Goal: Check status: Check status

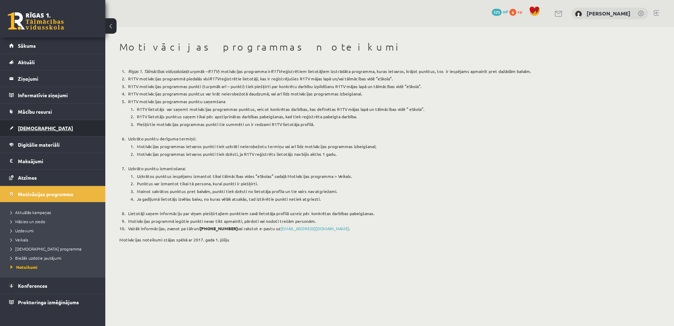
drag, startPoint x: 0, startPoint y: 0, endPoint x: 42, endPoint y: 125, distance: 132.3
click at [42, 125] on link "[DEMOGRAPHIC_DATA]" at bounding box center [52, 128] width 87 height 16
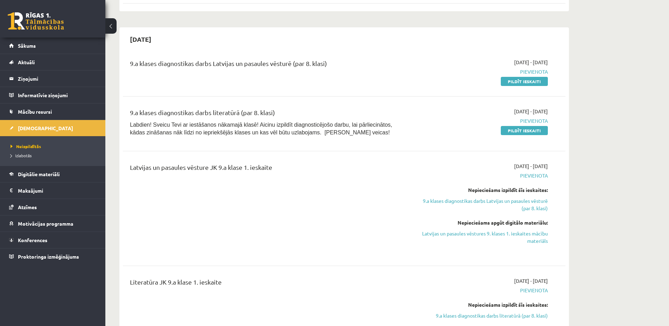
scroll to position [492, 0]
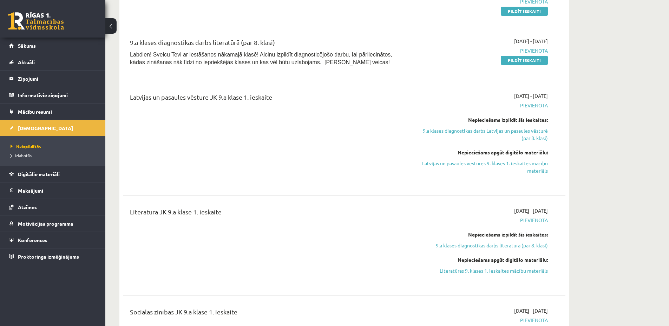
drag, startPoint x: 173, startPoint y: 97, endPoint x: 180, endPoint y: 99, distance: 7.6
click at [175, 98] on div "Latvijas un pasaules vēsture JK 9.a klase 1. ieskaite" at bounding box center [267, 98] width 275 height 13
drag, startPoint x: 180, startPoint y: 99, endPoint x: 336, endPoint y: 107, distance: 155.8
click at [297, 105] on div "Latvijas un pasaules vēsture JK 9.a klase 1. ieskaite" at bounding box center [267, 98] width 275 height 13
click at [357, 153] on div "Latvijas un pasaules vēsture JK 9.a klase 1. ieskaite" at bounding box center [267, 138] width 285 height 92
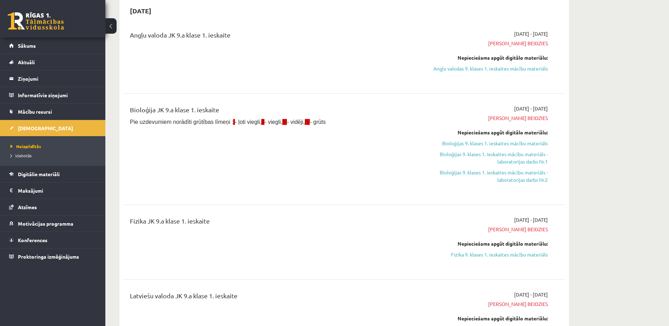
scroll to position [281, 0]
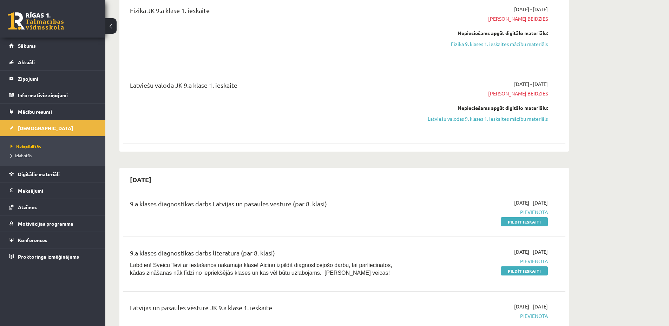
drag, startPoint x: 156, startPoint y: 180, endPoint x: 171, endPoint y: 179, distance: 14.8
click at [172, 179] on div "[DATE]" at bounding box center [344, 179] width 442 height 17
click at [331, 186] on div "[DATE]" at bounding box center [344, 179] width 442 height 17
click at [400, 175] on div "[DATE]" at bounding box center [344, 179] width 442 height 17
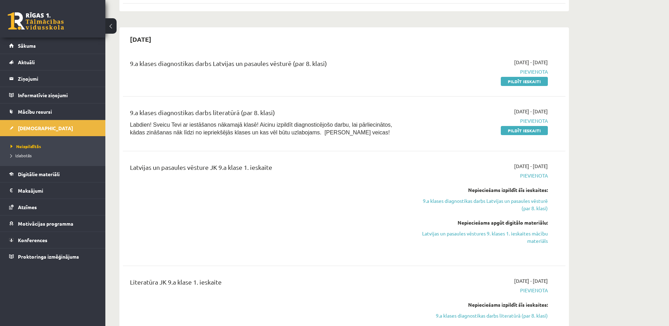
scroll to position [913, 0]
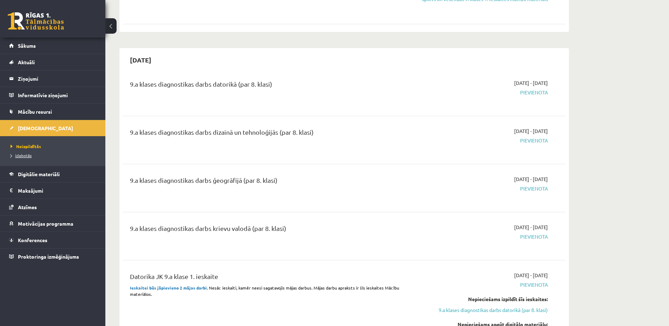
click at [20, 156] on span "Izlabotās" at bounding box center [21, 156] width 21 height 6
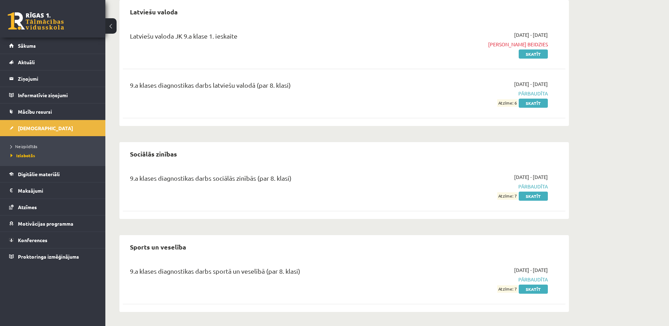
scroll to position [285, 0]
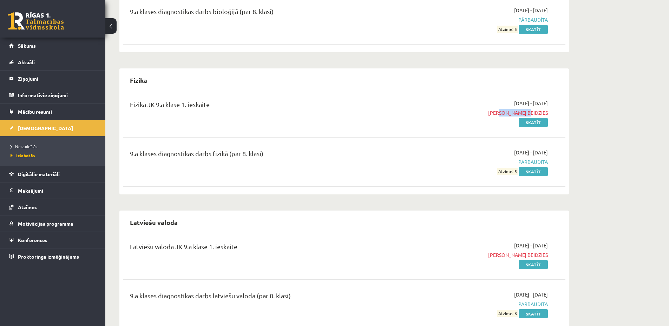
drag, startPoint x: 513, startPoint y: 111, endPoint x: 513, endPoint y: 114, distance: 3.9
click at [544, 112] on span "[PERSON_NAME] beidzies" at bounding box center [481, 112] width 132 height 7
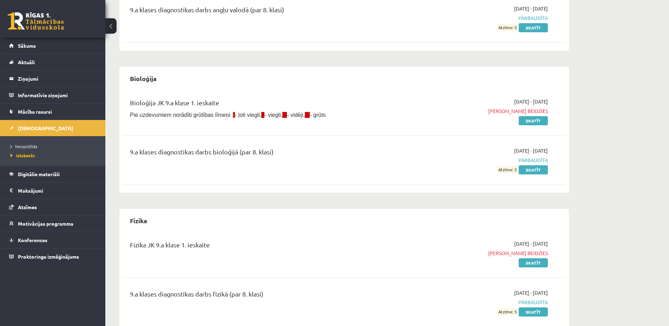
scroll to position [4, 0]
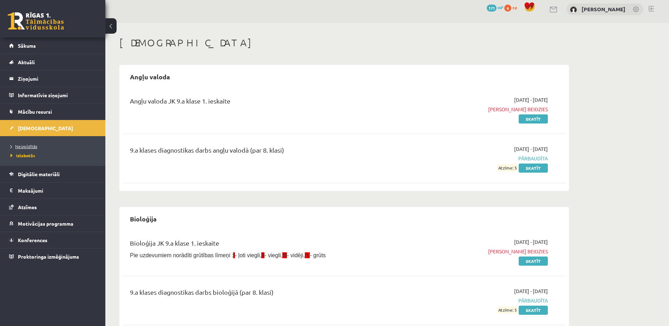
click at [25, 144] on span "Neizpildītās" at bounding box center [24, 147] width 27 height 6
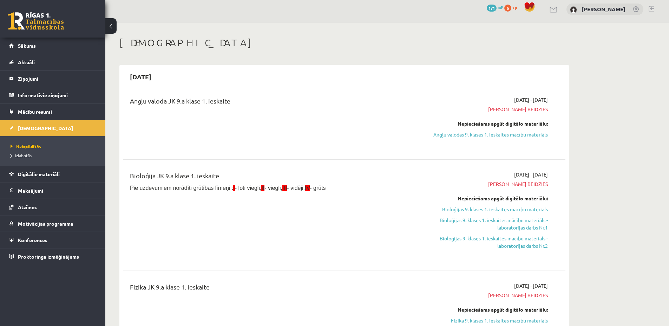
click at [301, 98] on div "Angļu valoda JK 9.a klase 1. ieskaite" at bounding box center [267, 102] width 275 height 13
click at [26, 155] on span "Izlabotās" at bounding box center [21, 156] width 21 height 6
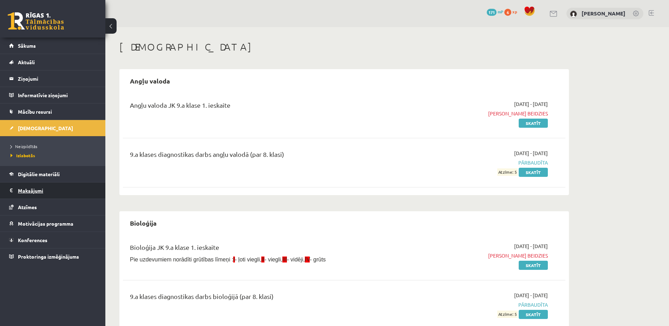
click at [51, 189] on legend "Maksājumi 0" at bounding box center [57, 191] width 79 height 16
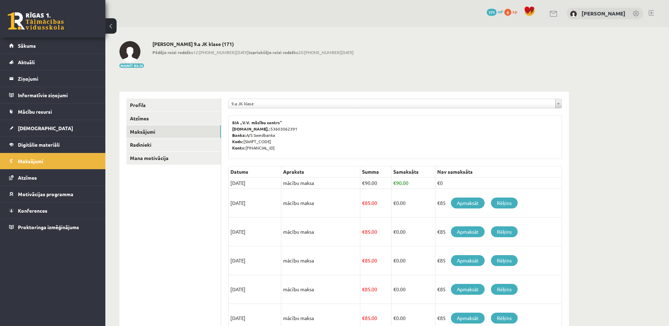
scroll to position [140, 0]
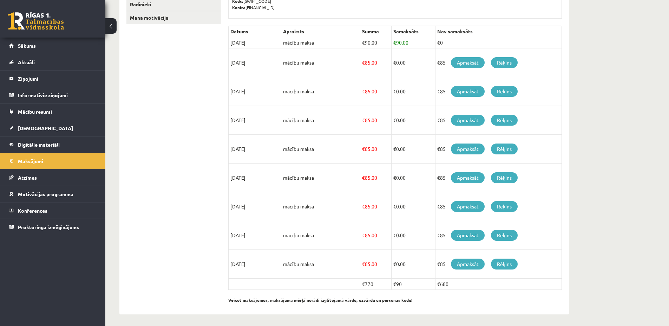
drag, startPoint x: 351, startPoint y: 66, endPoint x: 368, endPoint y: 258, distance: 193.2
click at [368, 258] on tbody "Datums Apraksts Summa Samaksāts Nav samaksāts [DATE] mācību maksa € 90.00 € 90.…" at bounding box center [395, 158] width 333 height 264
click at [368, 258] on td "€ 85.00" at bounding box center [375, 264] width 31 height 29
click at [336, 203] on td "mācību maksa" at bounding box center [320, 206] width 79 height 29
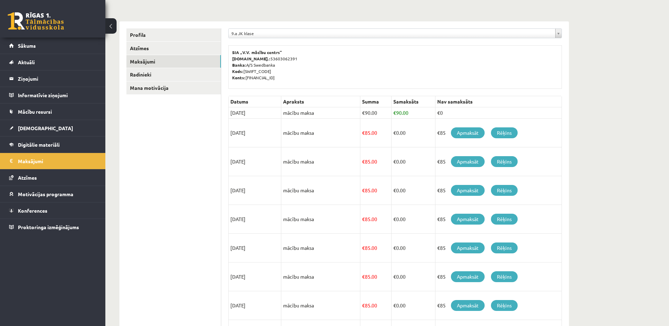
scroll to position [0, 0]
